Goal: Task Accomplishment & Management: Manage account settings

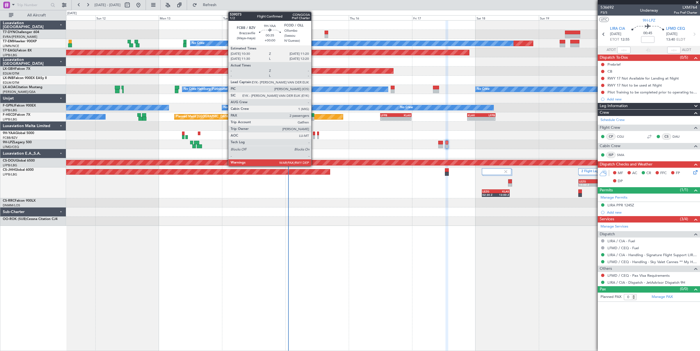
click at [314, 136] on div at bounding box center [314, 137] width 2 height 4
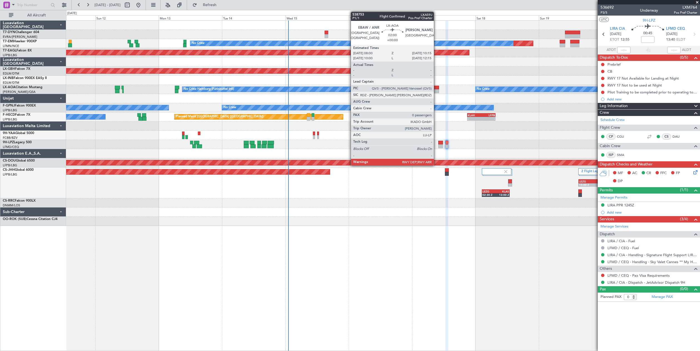
click at [436, 87] on div at bounding box center [436, 88] width 6 height 4
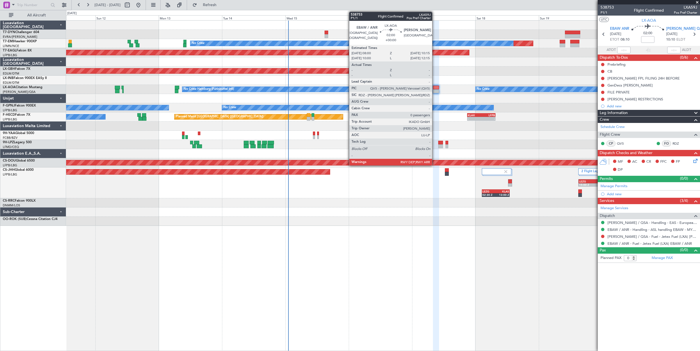
click at [363, 199] on div "Planned Maint Lagos ([PERSON_NAME])" at bounding box center [383, 202] width 634 height 9
click at [414, 180] on div "2 Flight Legs Planned Maint [GEOGRAPHIC_DATA] ([GEOGRAPHIC_DATA]) LEZG 02:30 Z …" at bounding box center [383, 182] width 634 height 31
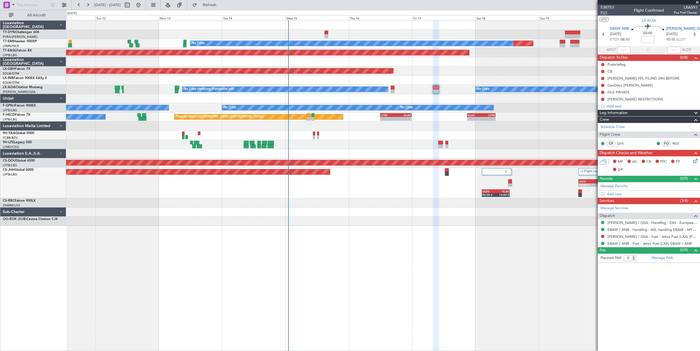
click at [607, 12] on span "P1/1" at bounding box center [606, 12] width 13 height 5
click at [624, 230] on link "EBAW / ANR - Handling - ASL handling EBAW - MYHANDLING" at bounding box center [652, 229] width 90 height 5
click at [696, 160] on icon at bounding box center [694, 160] width 4 height 4
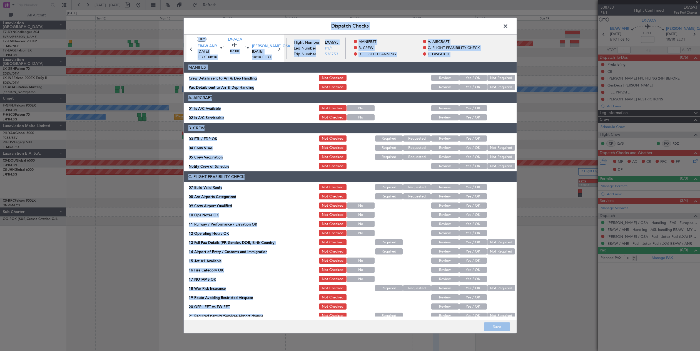
click at [465, 80] on button "Yes / OK" at bounding box center [473, 78] width 28 height 6
click at [449, 87] on button "Review" at bounding box center [445, 87] width 28 height 6
click at [448, 79] on button "Review" at bounding box center [445, 78] width 28 height 6
click at [492, 328] on button "Save" at bounding box center [497, 326] width 26 height 9
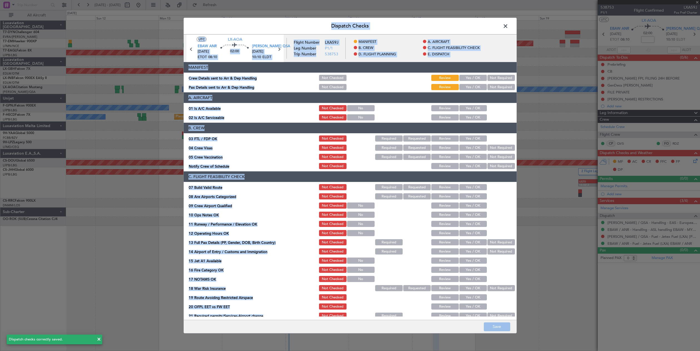
click at [508, 26] on span at bounding box center [508, 27] width 0 height 11
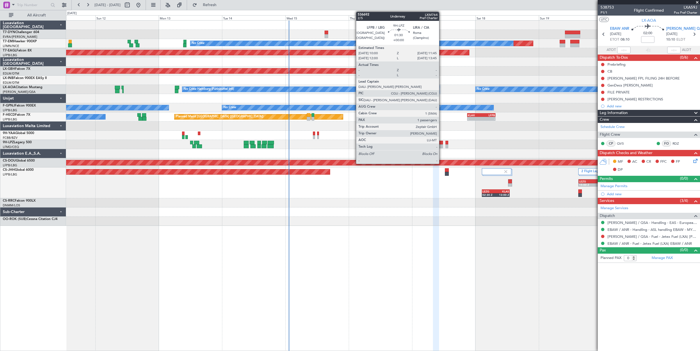
click at [442, 142] on div at bounding box center [440, 143] width 5 height 4
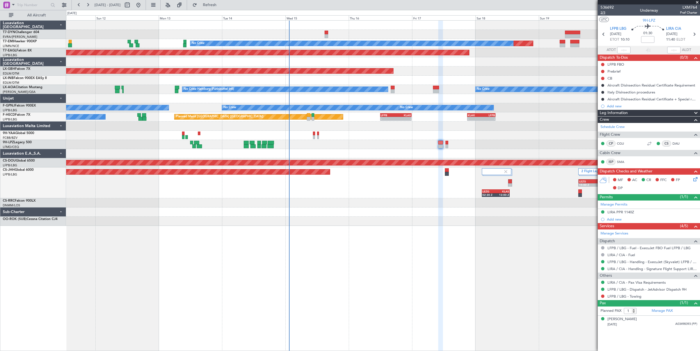
click at [601, 13] on span "2/5" at bounding box center [606, 12] width 13 height 5
click at [605, 13] on span "2/5" at bounding box center [606, 12] width 13 height 5
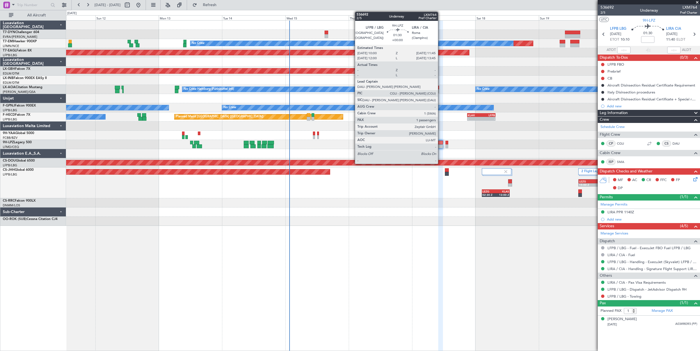
click at [440, 146] on div at bounding box center [440, 146] width 5 height 4
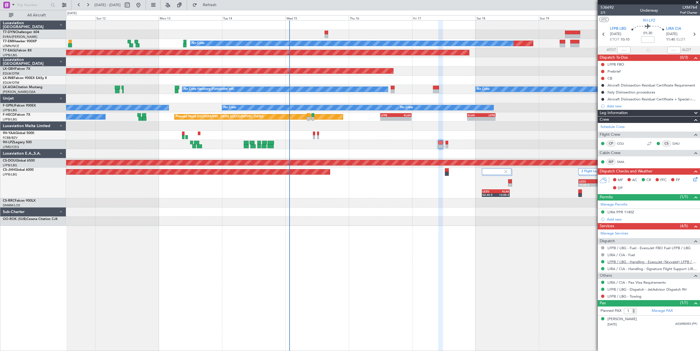
click at [652, 261] on link "LFPB / LBG - Handling - ExecuJet (Skyvalet) LFPB / LBG" at bounding box center [652, 261] width 90 height 5
click at [663, 268] on link "LIRA / CIA - Handling - Signature Flight Support LIRA / CIA" at bounding box center [652, 268] width 90 height 5
click at [696, 177] on icon at bounding box center [694, 178] width 4 height 4
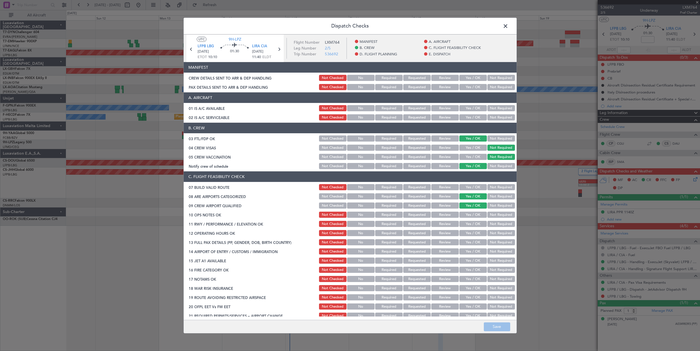
click at [473, 76] on button "Yes / OK" at bounding box center [473, 78] width 28 height 6
click at [468, 88] on button "Yes / OK" at bounding box center [473, 87] width 28 height 6
click at [497, 325] on button "Save" at bounding box center [497, 326] width 26 height 9
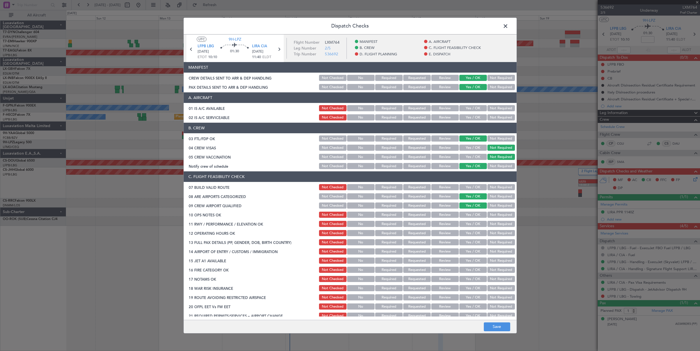
click at [497, 325] on footer "Save" at bounding box center [350, 326] width 333 height 13
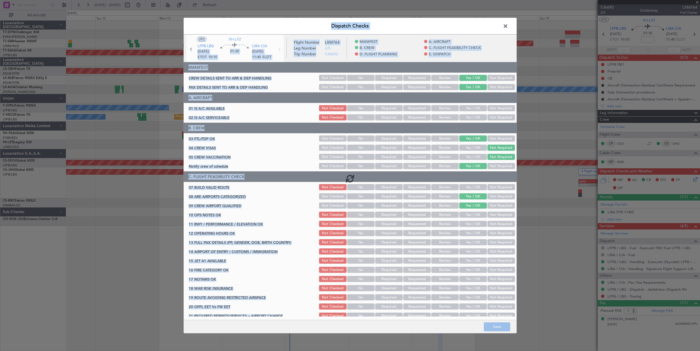
click at [499, 324] on footer "Save" at bounding box center [350, 326] width 333 height 13
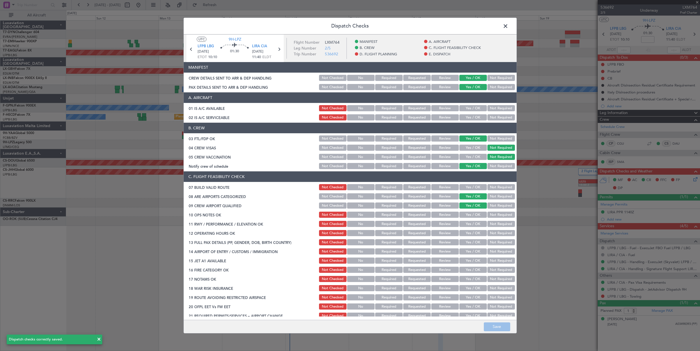
click at [508, 27] on span at bounding box center [508, 27] width 0 height 11
click at [506, 27] on div at bounding box center [383, 25] width 634 height 9
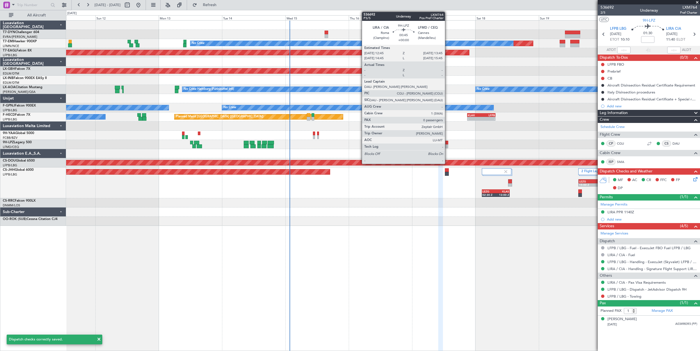
click at [447, 142] on div at bounding box center [446, 143] width 3 height 4
click at [447, 143] on div at bounding box center [446, 143] width 3 height 4
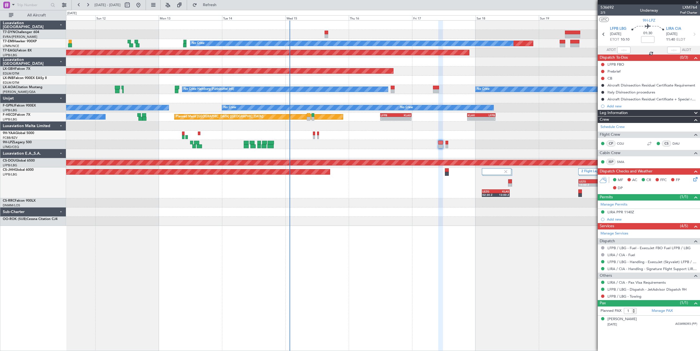
type input "0"
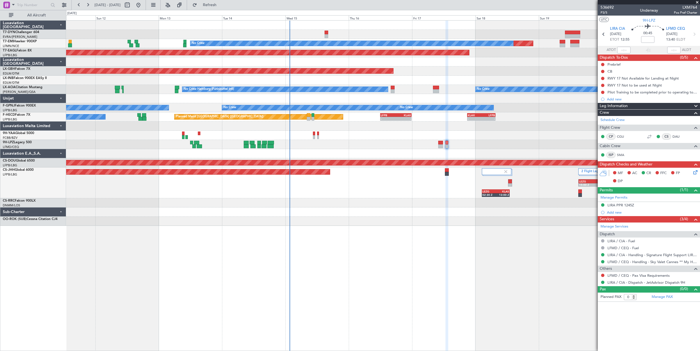
click at [696, 171] on icon at bounding box center [694, 171] width 4 height 4
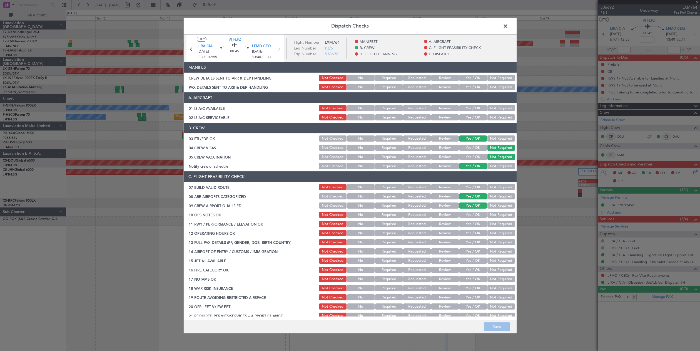
click at [473, 75] on button "Yes / OK" at bounding box center [473, 78] width 28 height 6
click at [471, 85] on button "Yes / OK" at bounding box center [473, 87] width 28 height 6
click at [493, 329] on button "Save" at bounding box center [497, 326] width 26 height 9
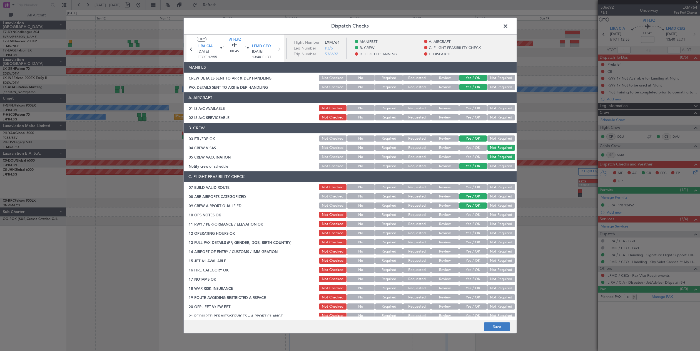
click at [493, 329] on footer "Save" at bounding box center [350, 326] width 333 height 13
click at [508, 26] on span at bounding box center [508, 27] width 0 height 11
click at [509, 26] on div at bounding box center [383, 25] width 634 height 9
